Goal: Task Accomplishment & Management: Complete application form

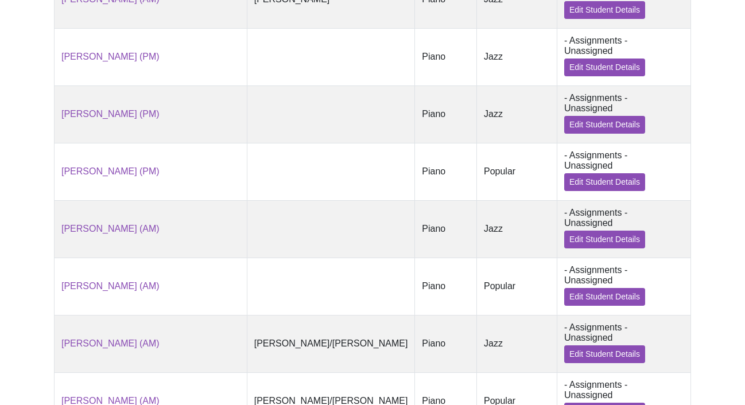
scroll to position [1057, 0]
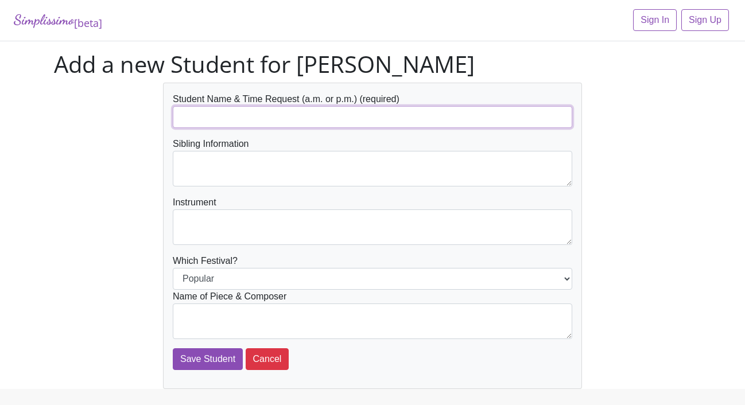
click at [206, 121] on input "text" at bounding box center [373, 117] width 400 height 22
type input "B"
type input "[PERSON_NAME]"
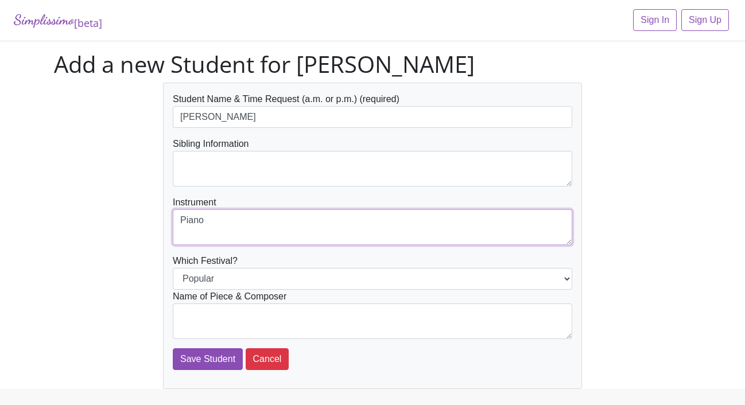
type textarea "Piano"
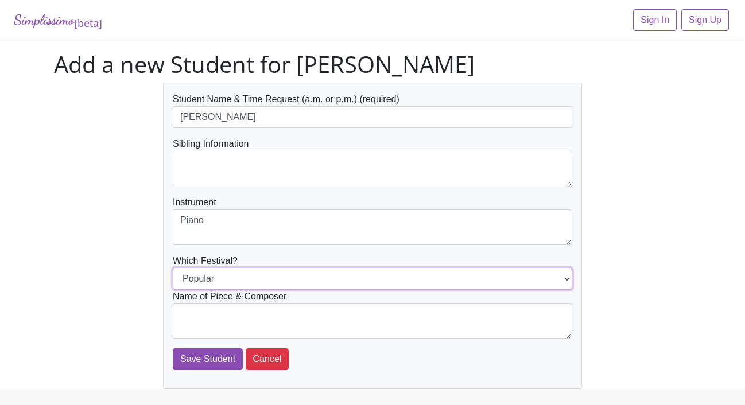
select select "Jazz"
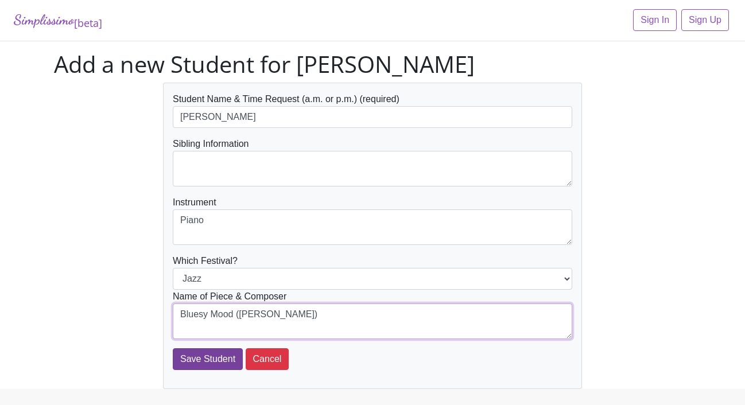
type textarea "Bluesy Mood ([PERSON_NAME])"
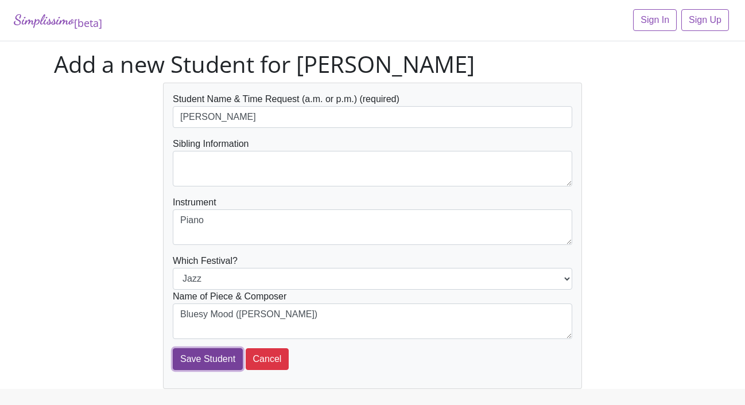
click at [215, 366] on input "Save Student" at bounding box center [208, 360] width 70 height 22
